Goal: Complete application form

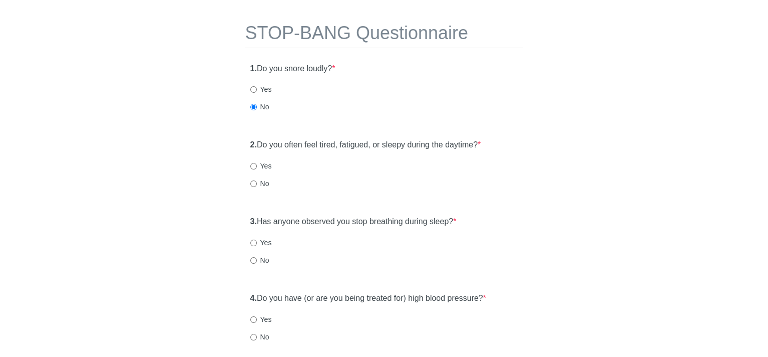
scroll to position [50, 0]
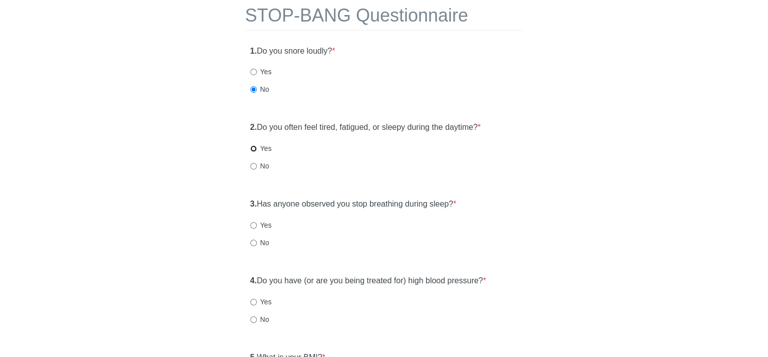
click at [253, 150] on input "Yes" at bounding box center [253, 148] width 7 height 7
radio input "true"
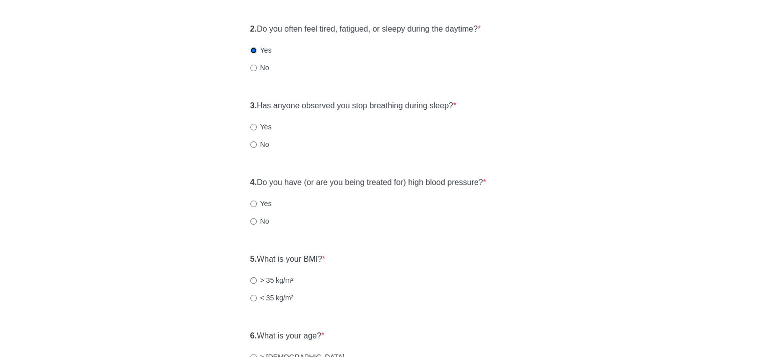
scroll to position [150, 0]
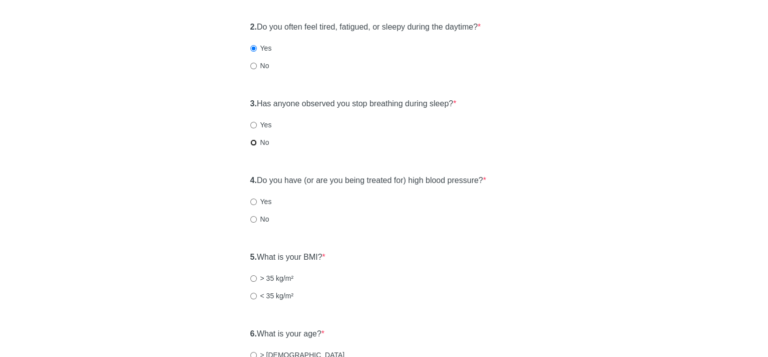
click at [252, 141] on input "No" at bounding box center [253, 142] width 7 height 7
radio input "true"
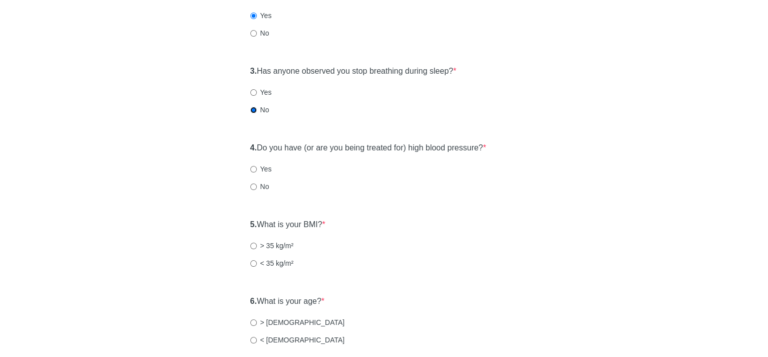
scroll to position [200, 0]
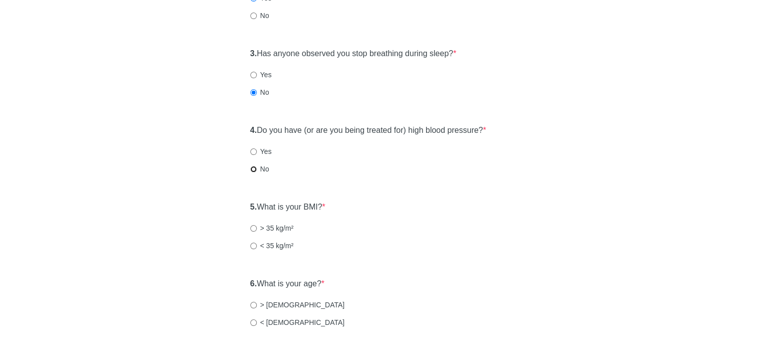
click at [252, 167] on input "No" at bounding box center [253, 169] width 7 height 7
radio input "true"
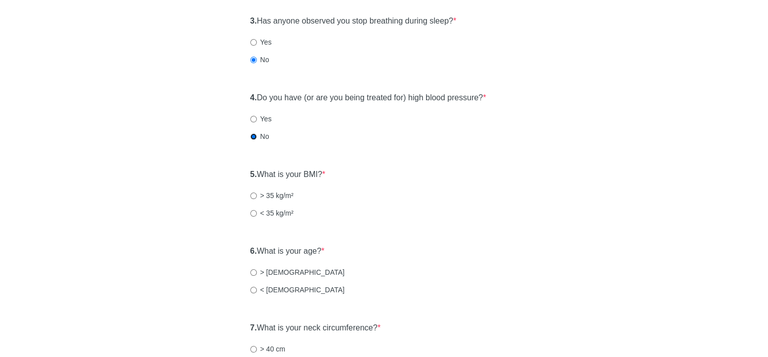
scroll to position [250, 0]
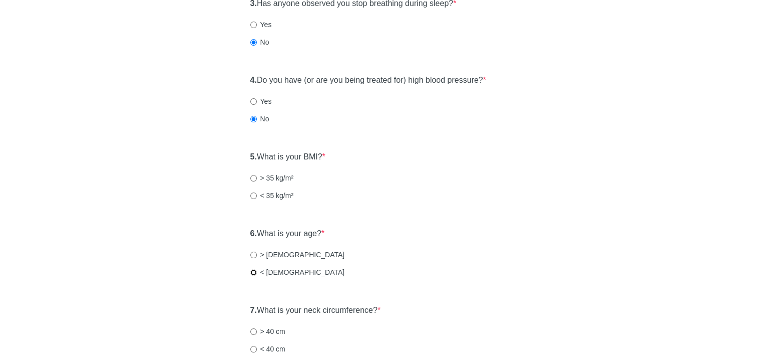
click at [252, 269] on input "< [DEMOGRAPHIC_DATA]" at bounding box center [253, 272] width 7 height 7
radio input "true"
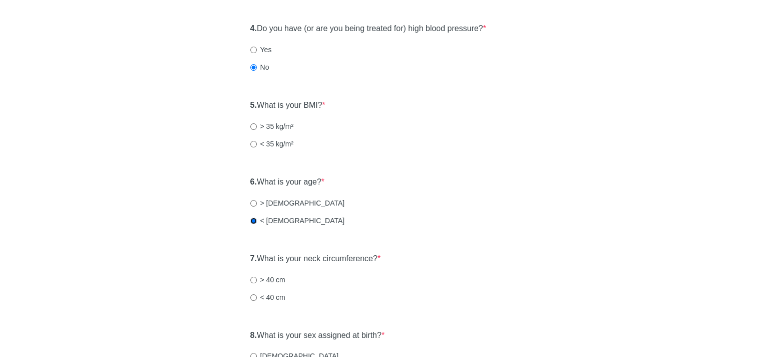
scroll to position [351, 0]
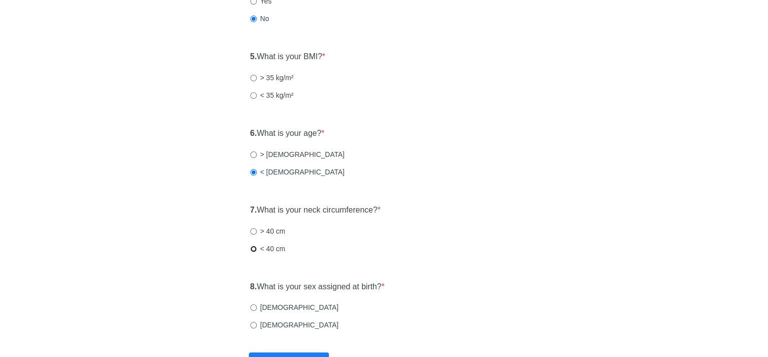
click at [250, 251] on label "< 40 cm" at bounding box center [267, 248] width 35 height 10
click at [250, 251] on input "< 40 cm" at bounding box center [253, 248] width 7 height 7
radio input "true"
click at [252, 326] on input "[DEMOGRAPHIC_DATA]" at bounding box center [253, 325] width 7 height 7
radio input "true"
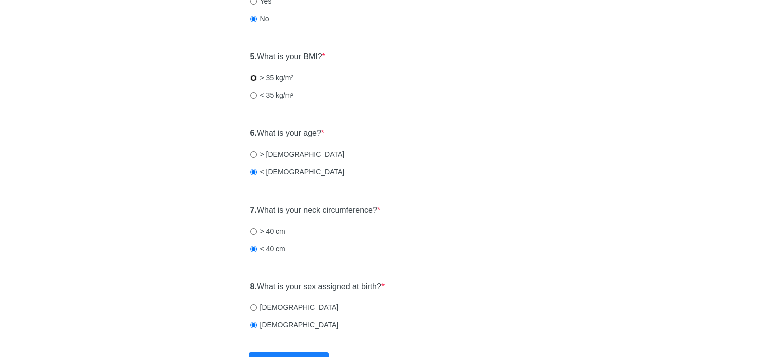
click at [252, 77] on input "> 35 kg/m²" at bounding box center [253, 78] width 7 height 7
radio input "true"
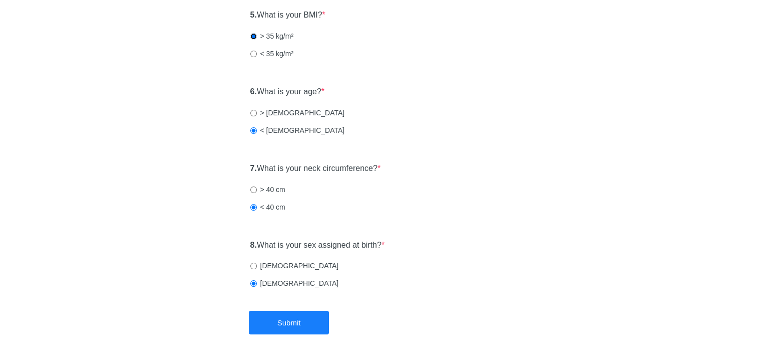
scroll to position [430, 0]
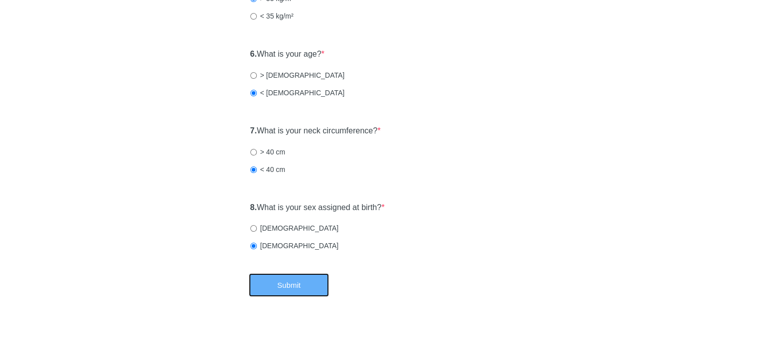
click at [298, 284] on button "Submit" at bounding box center [289, 285] width 80 height 24
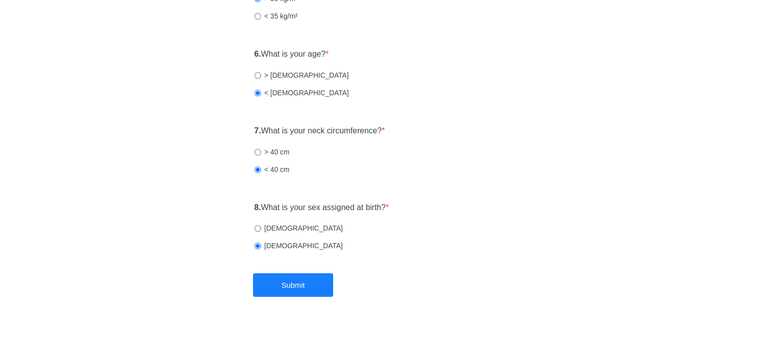
scroll to position [0, 0]
